Goal: Check status: Check status

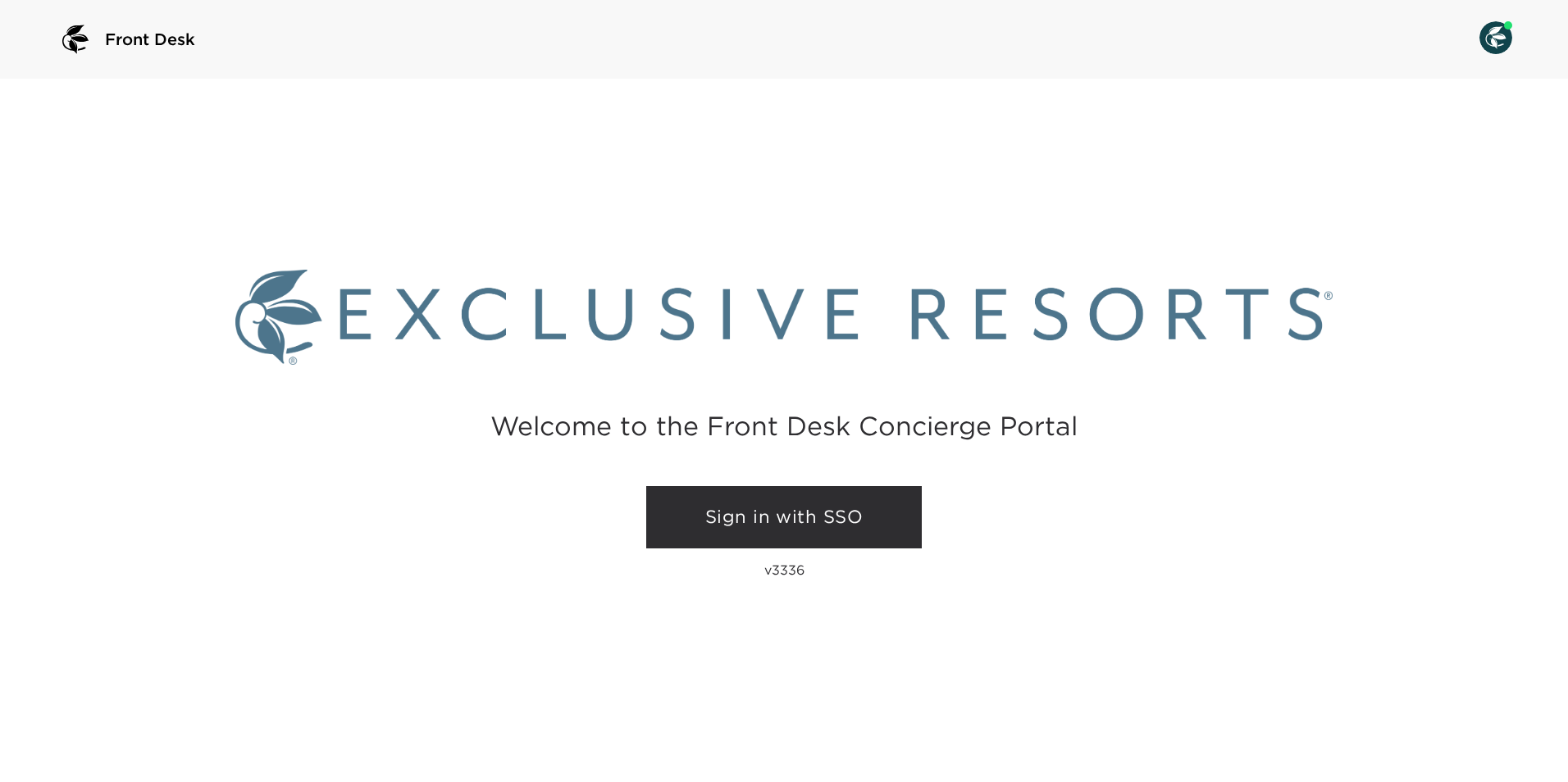
click at [785, 513] on link "Sign in with SSO" at bounding box center [784, 517] width 275 height 62
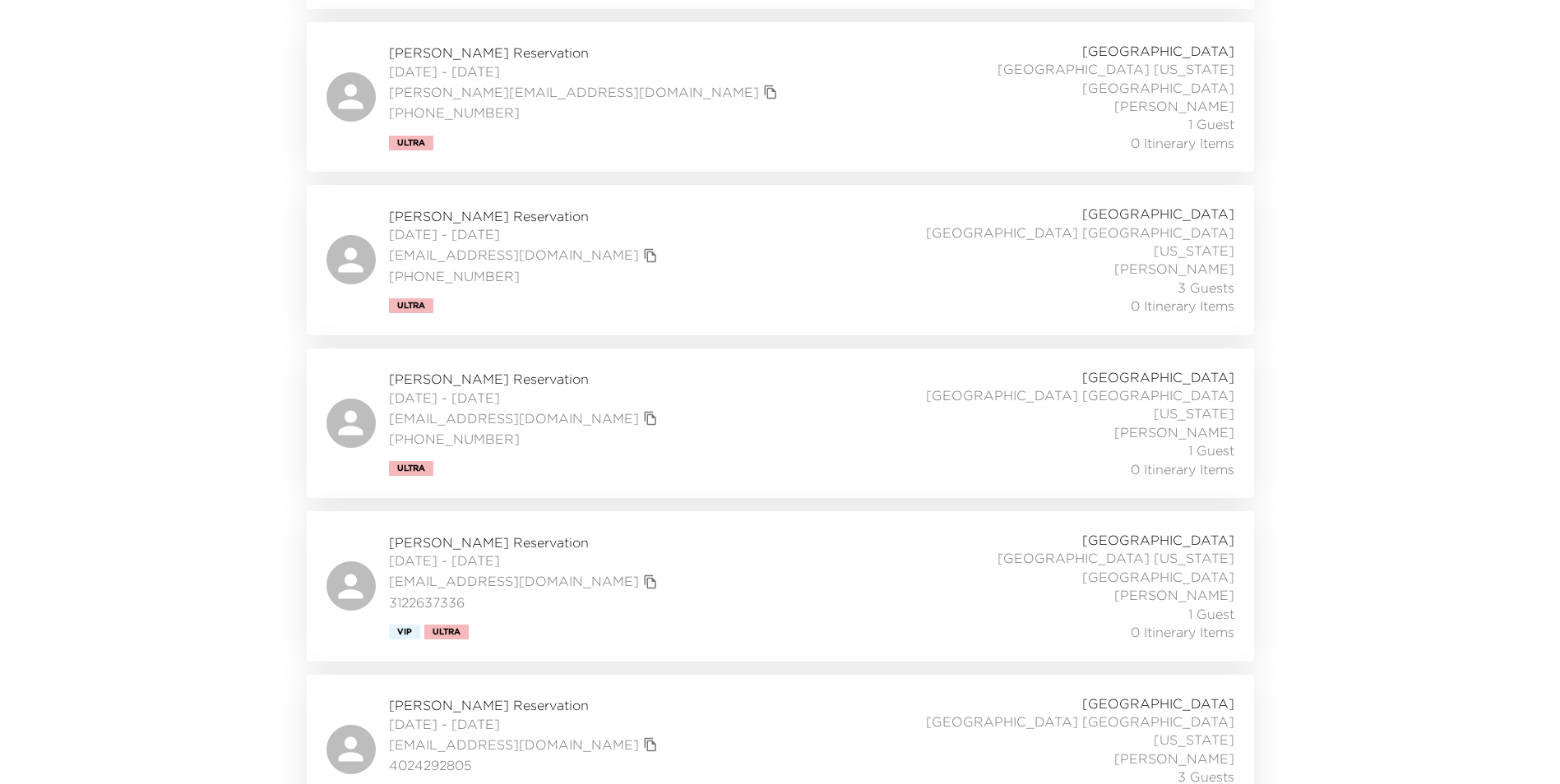
scroll to position [2004, 0]
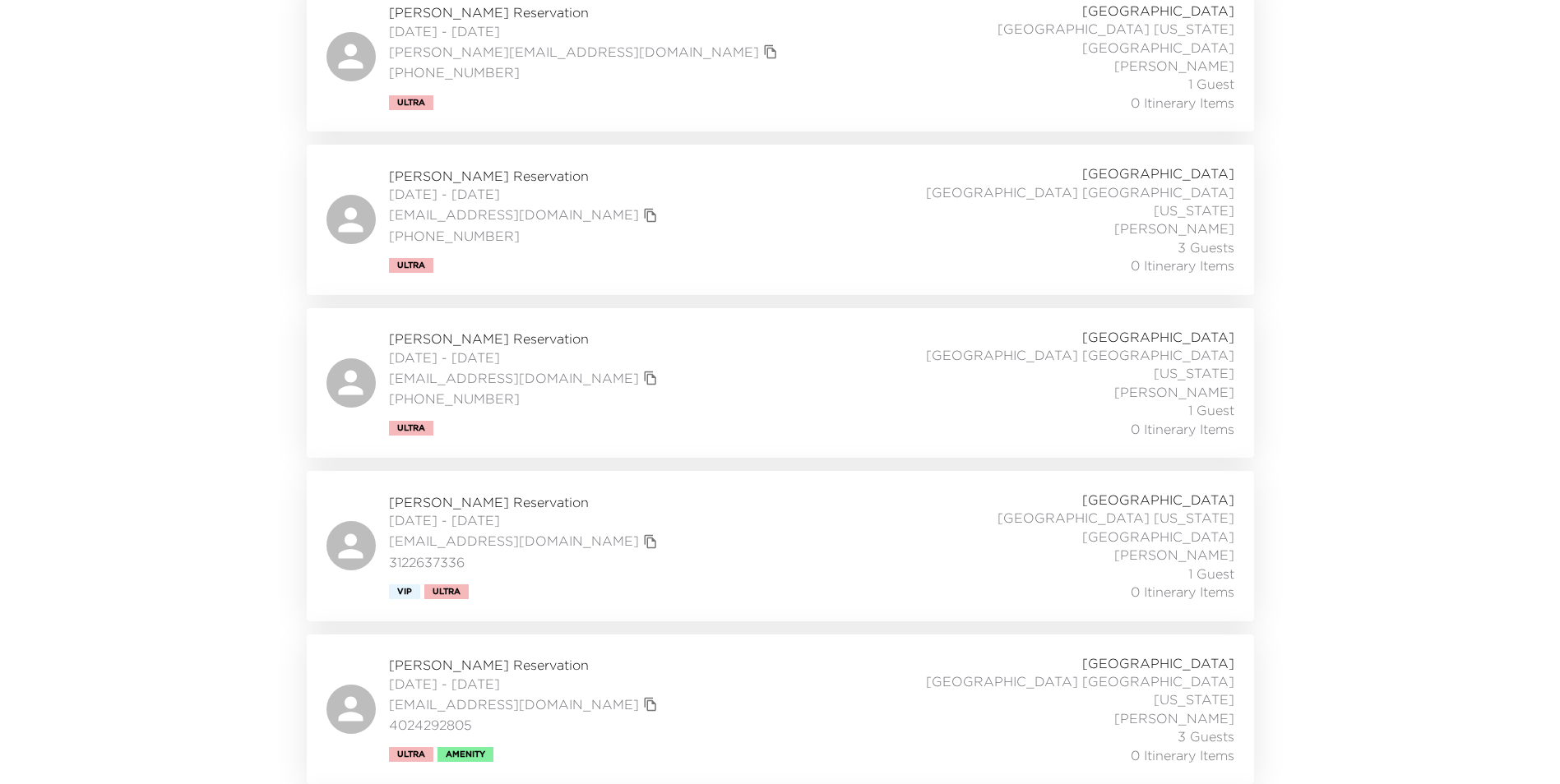
click at [752, 490] on div "Peter Gotsch Reservation 10/02/2025 - 10/06/2025 pgotsch@yahoo.com 3122637336 V…" at bounding box center [780, 545] width 908 height 111
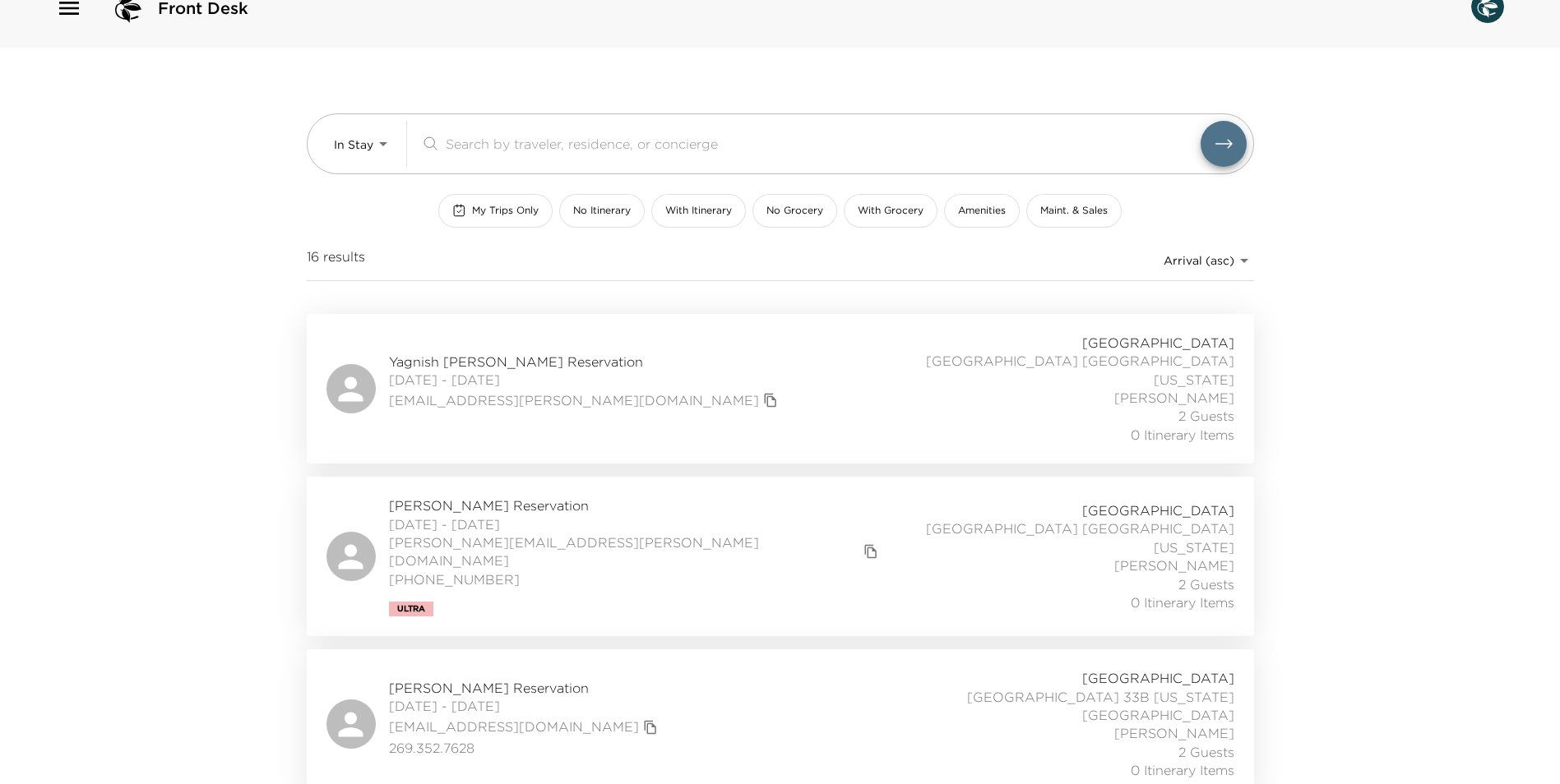
scroll to position [0, 0]
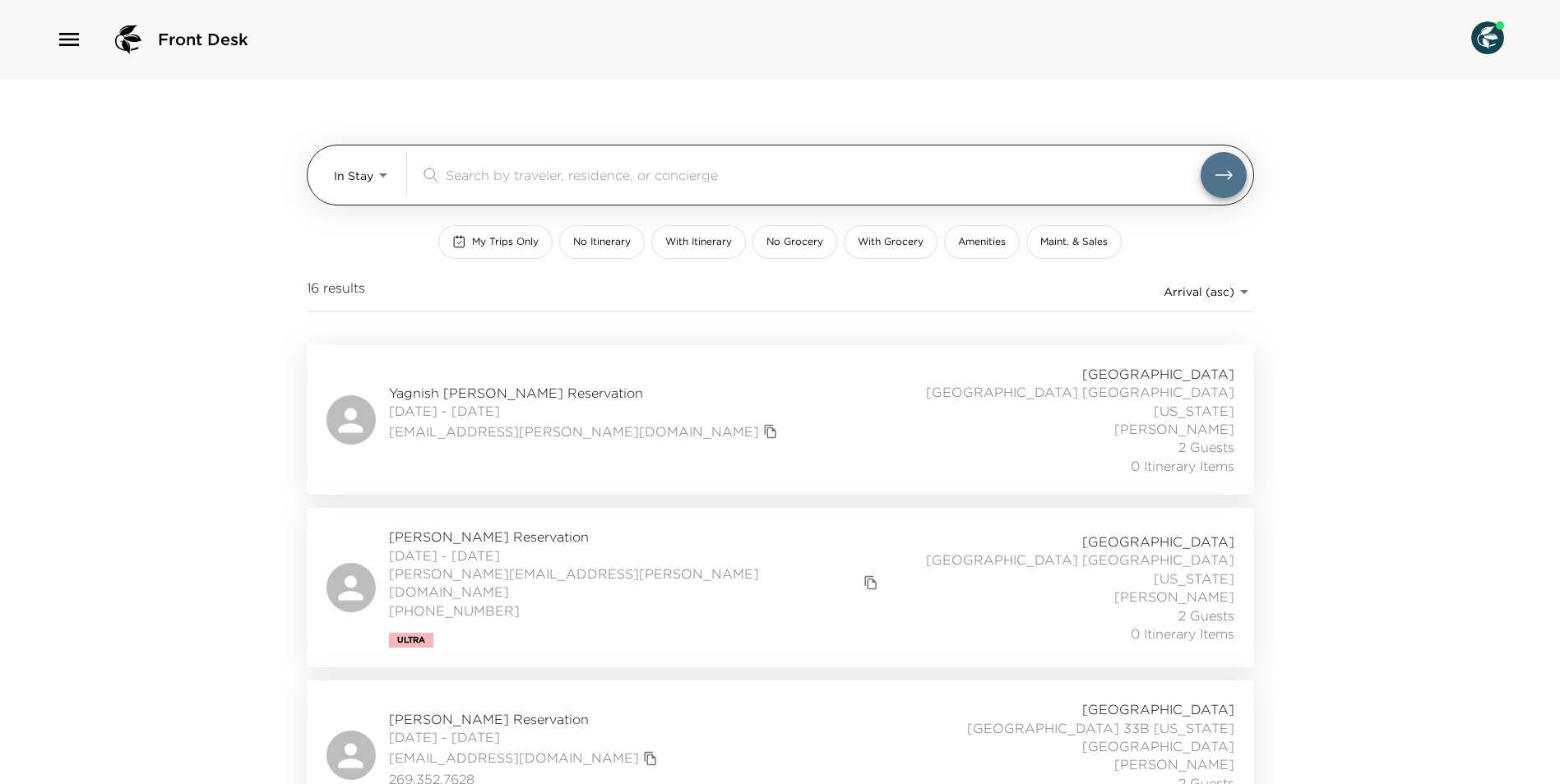
click at [382, 176] on body "Front Desk In Stay In-Stay ​ My Trips Only No Itinerary With Itinerary No Groce…" at bounding box center [780, 392] width 1560 height 784
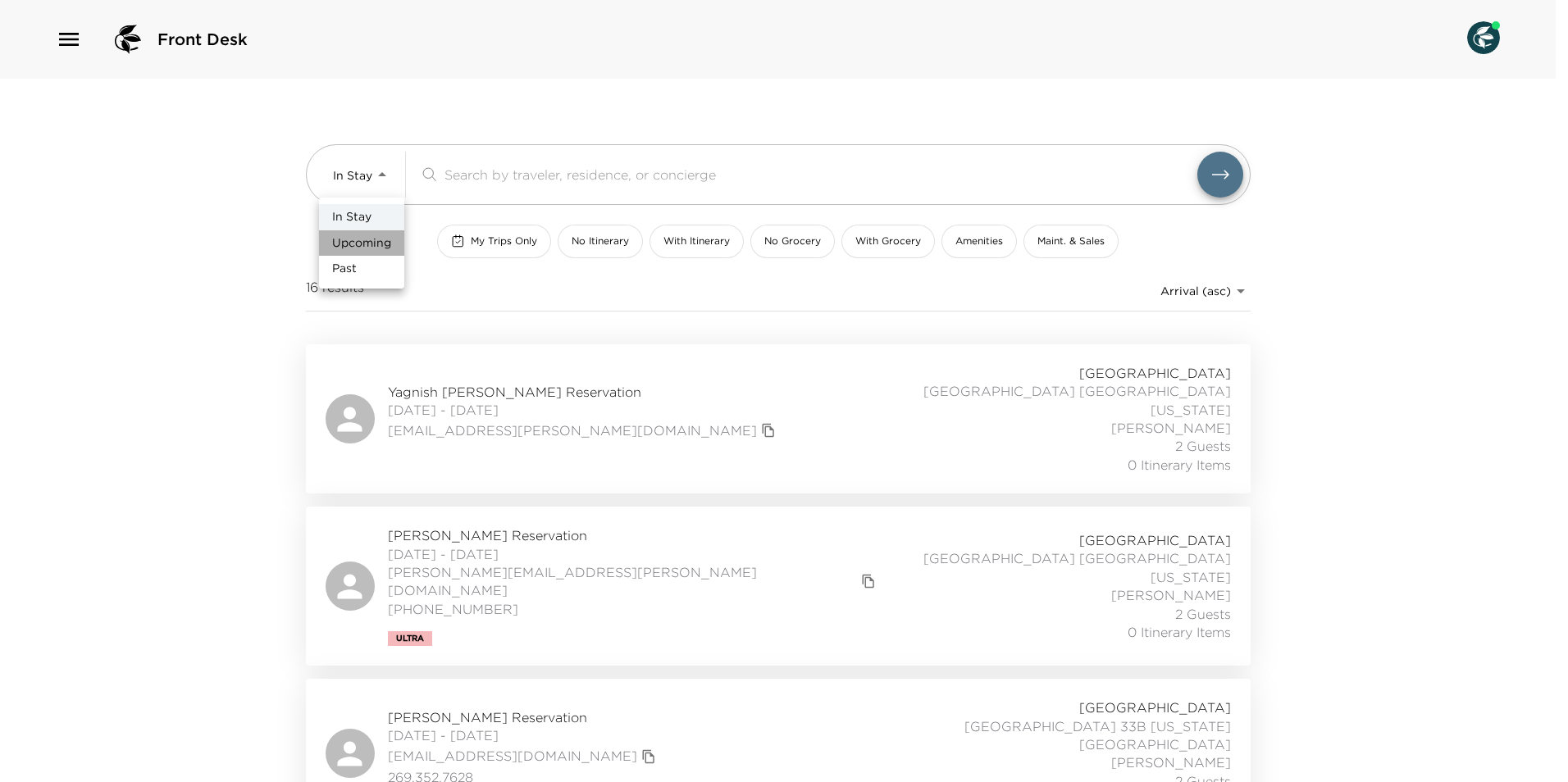
click at [368, 237] on span "Upcoming" at bounding box center [361, 243] width 59 height 17
type input "Upcoming"
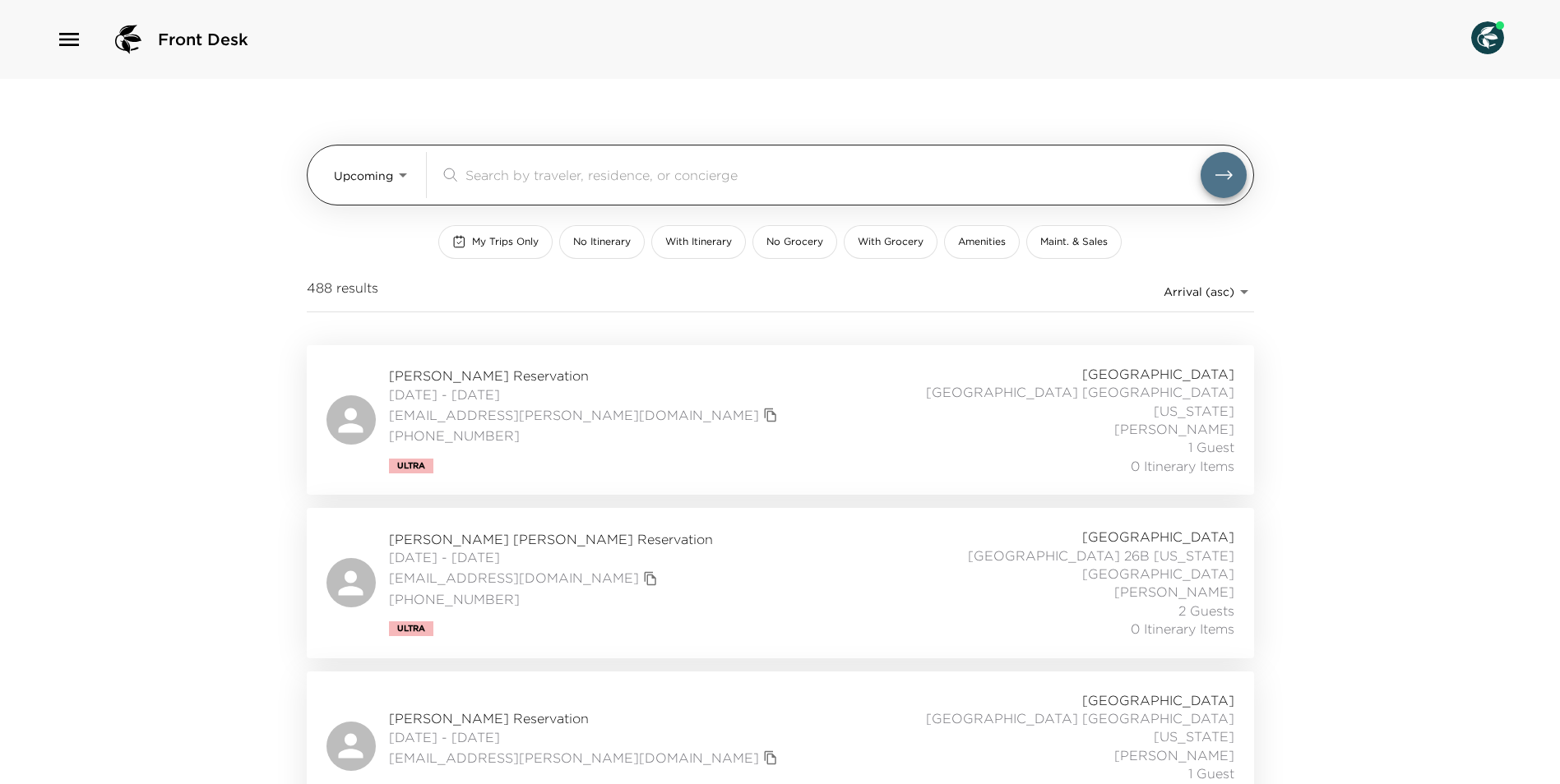
click at [481, 169] on input "search" at bounding box center [832, 174] width 735 height 19
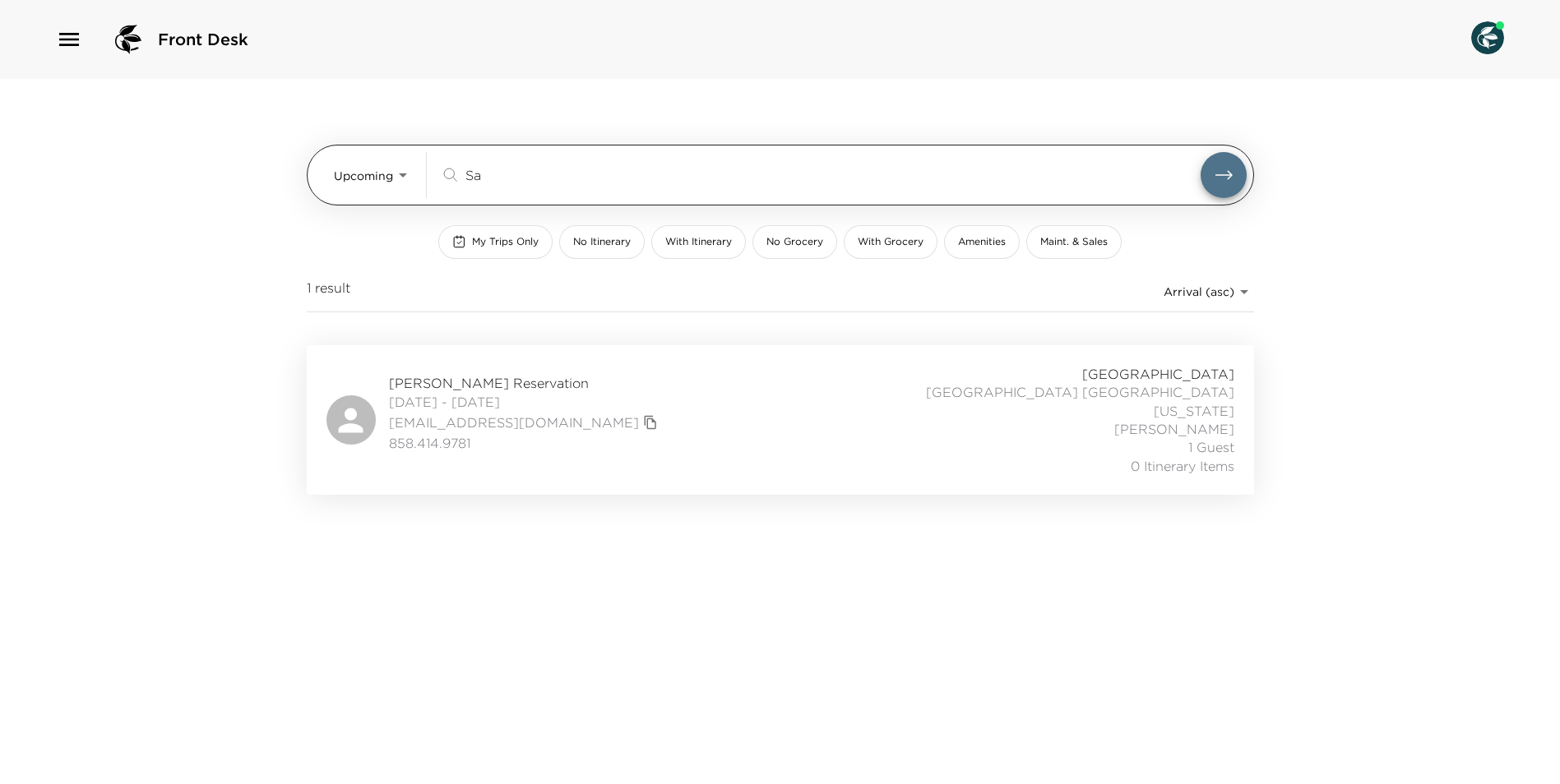
type input "S"
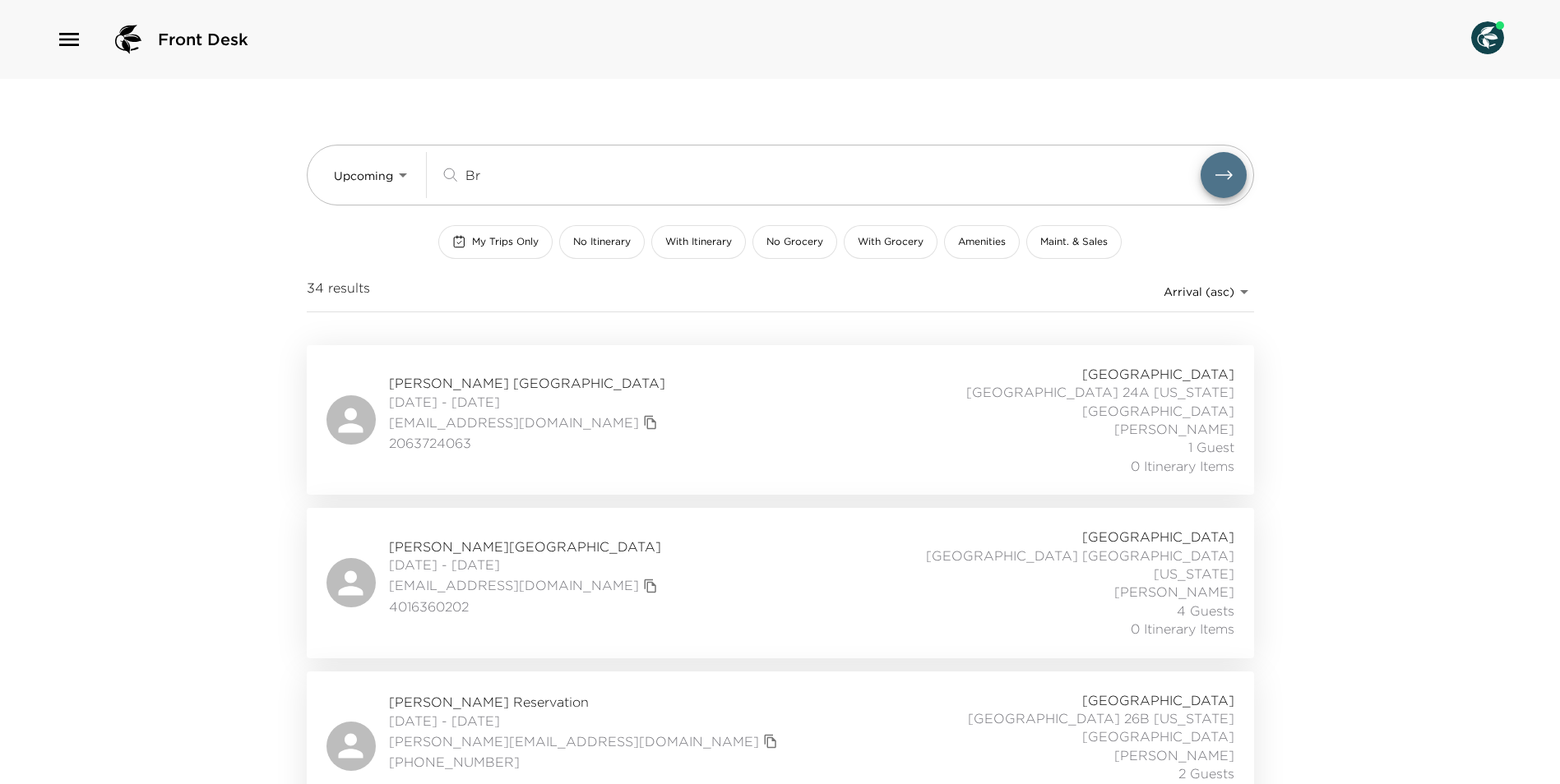
type input "Br"
